Goal: Find specific page/section: Find specific page/section

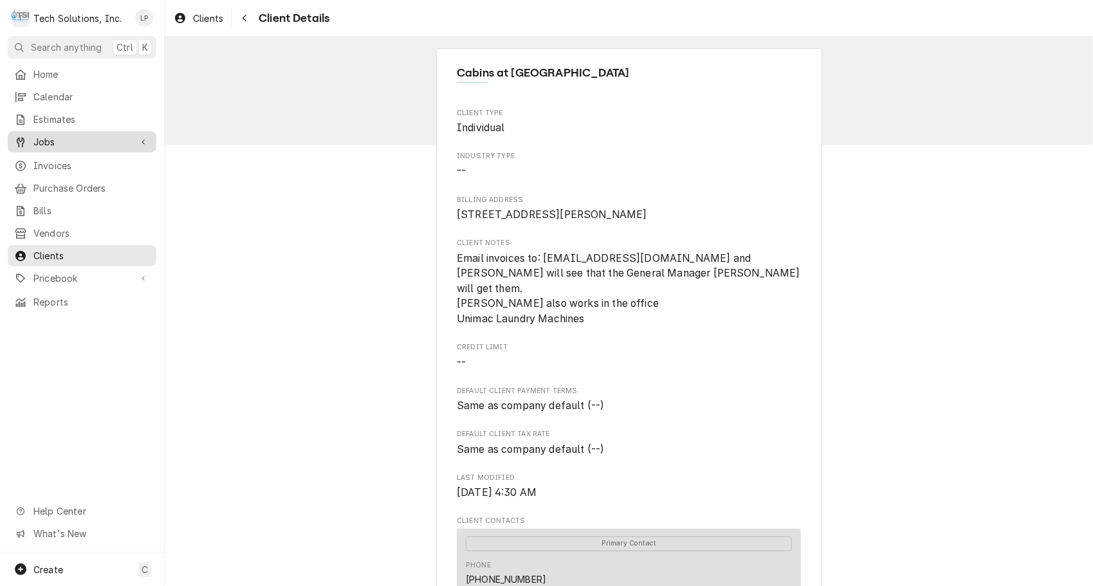
click at [45, 135] on span "Jobs" at bounding box center [81, 142] width 97 height 14
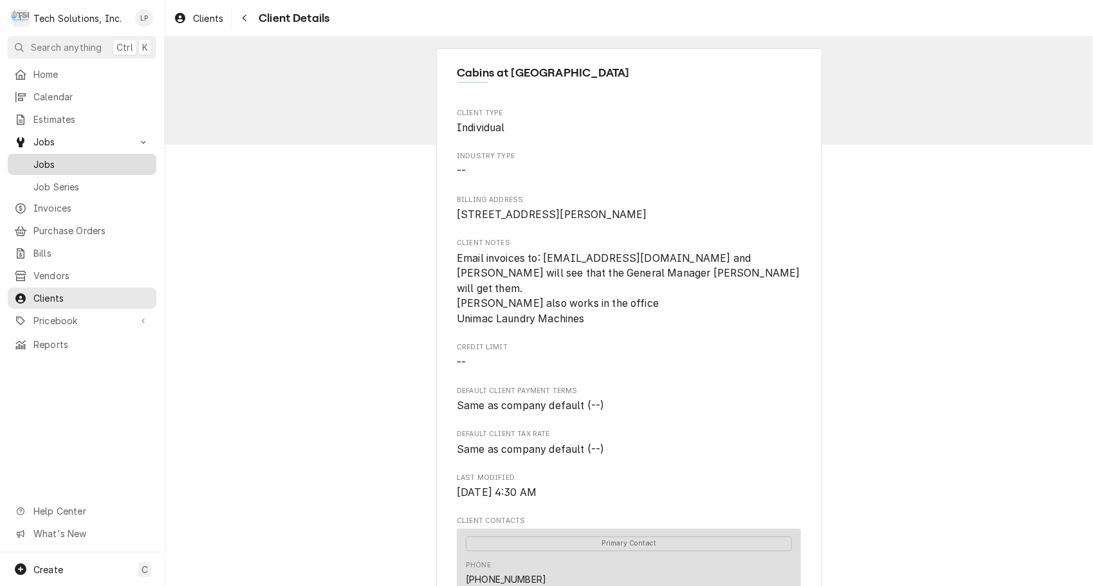
click at [45, 160] on span "Jobs" at bounding box center [91, 165] width 116 height 14
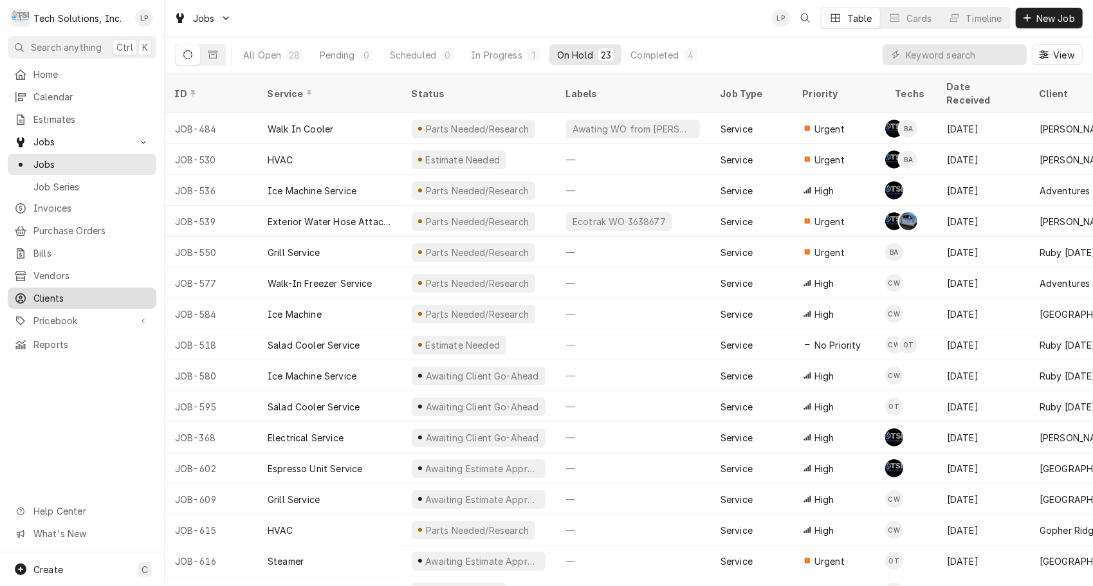
click at [51, 294] on span "Clients" at bounding box center [91, 298] width 116 height 14
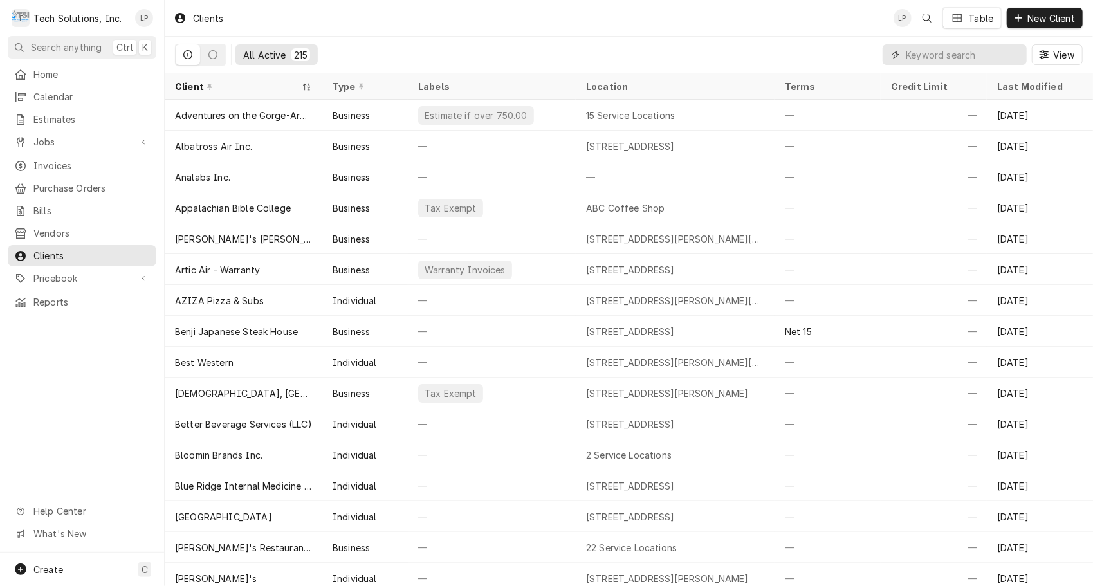
click at [954, 52] on input "Dynamic Content Wrapper" at bounding box center [962, 54] width 114 height 21
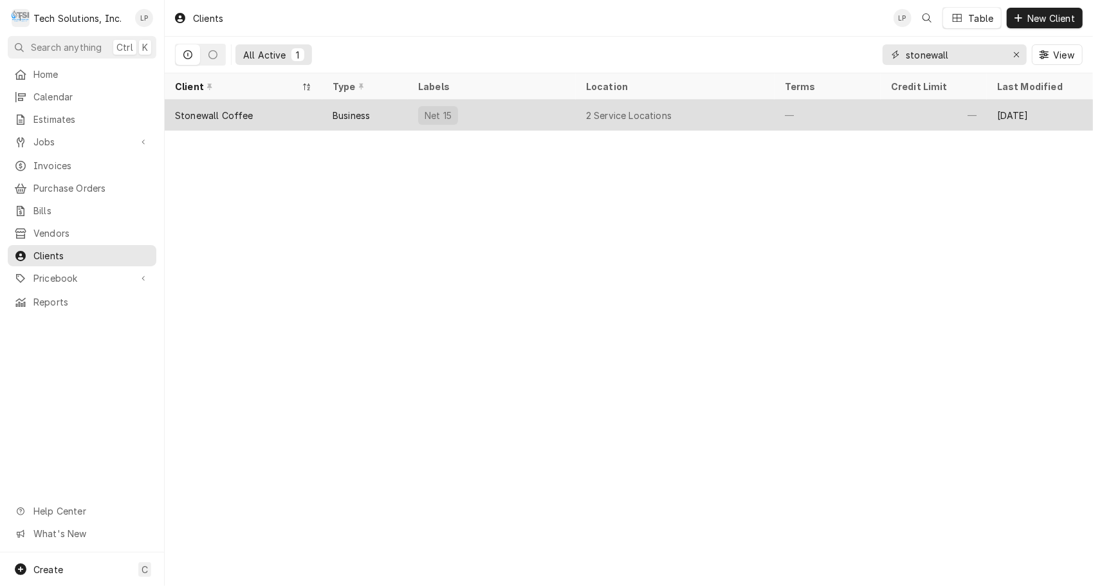
type input "stonewall"
click at [695, 109] on div "2 Service Locations" at bounding box center [675, 115] width 199 height 31
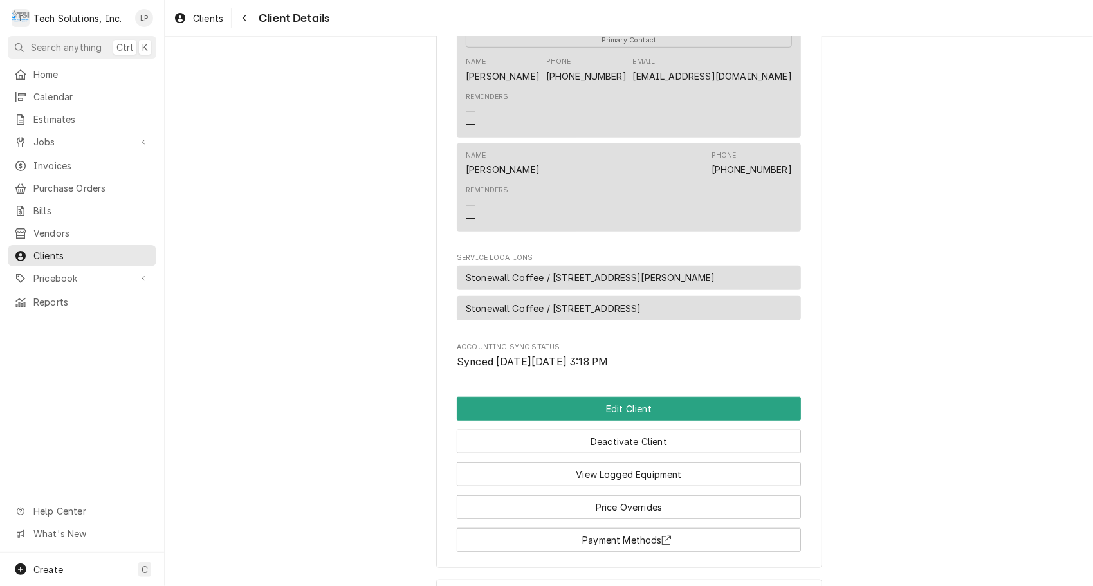
scroll to position [551, 0]
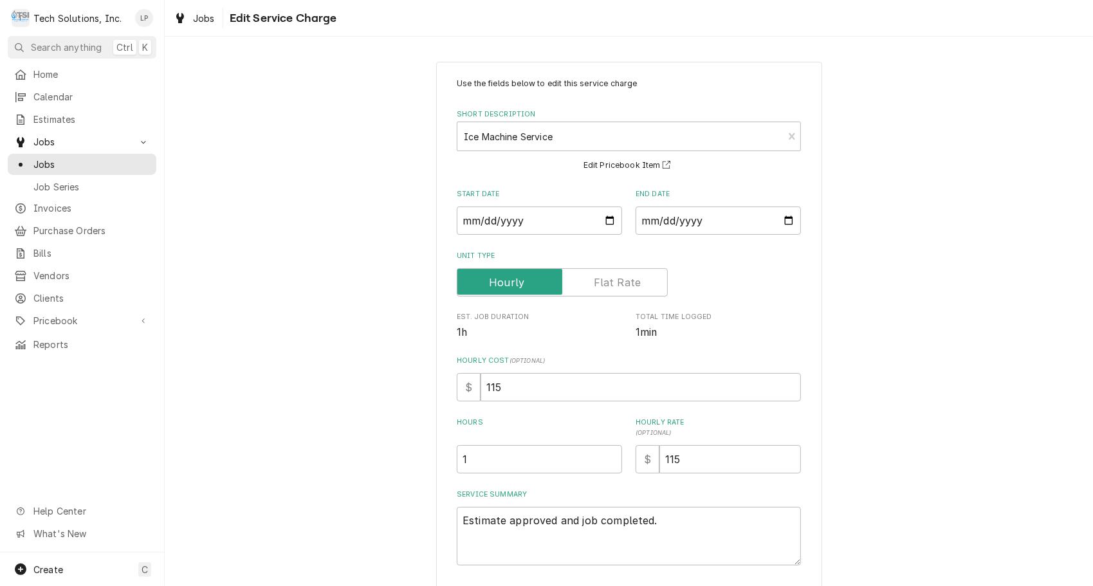
scroll to position [91, 0]
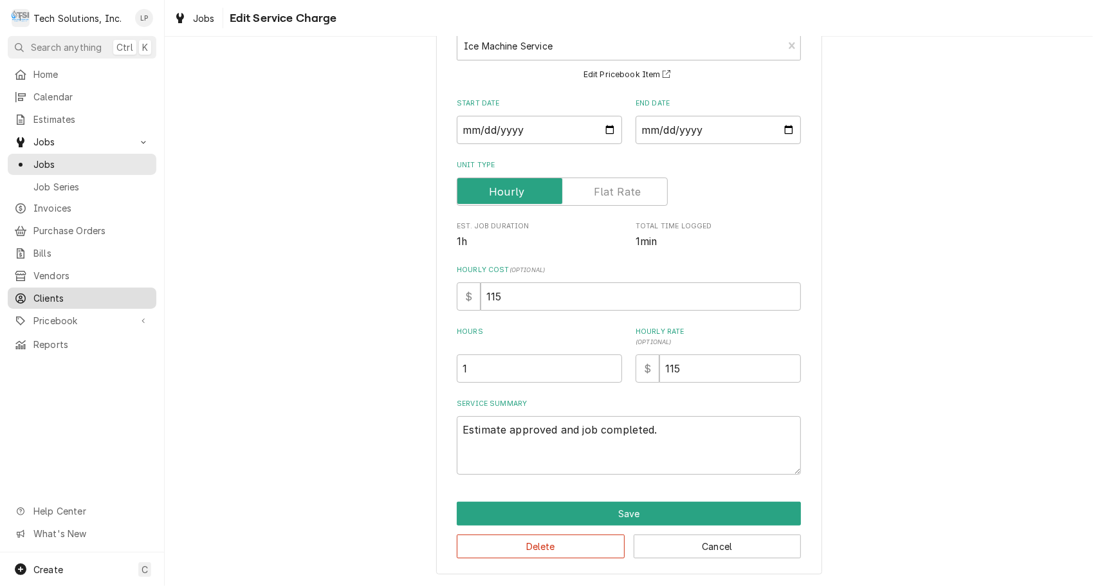
click at [50, 291] on span "Clients" at bounding box center [91, 298] width 116 height 14
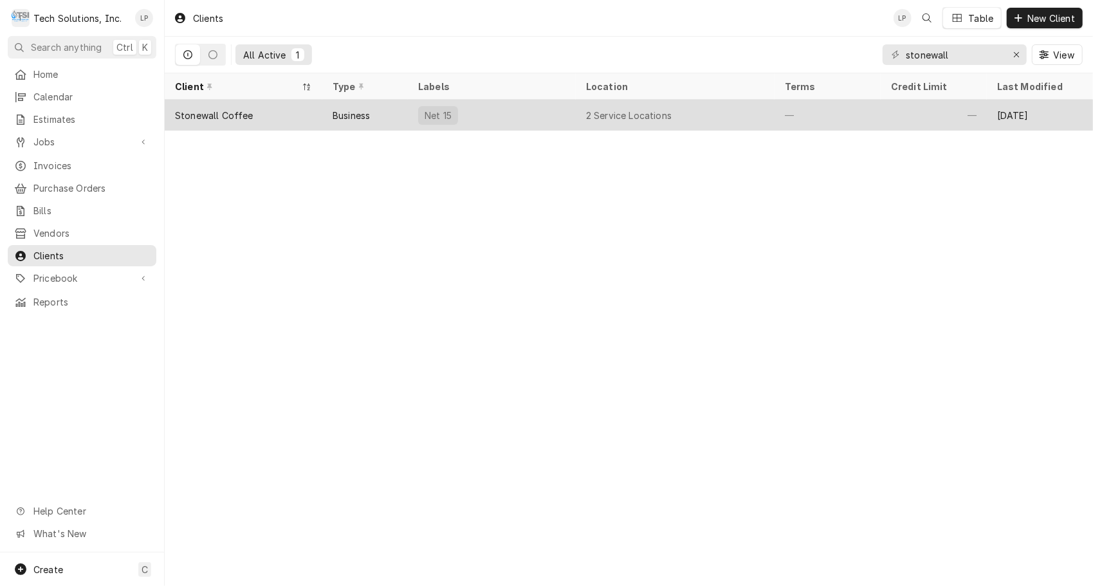
click at [504, 114] on div "Net 15" at bounding box center [492, 115] width 168 height 31
